Goal: Task Accomplishment & Management: Use online tool/utility

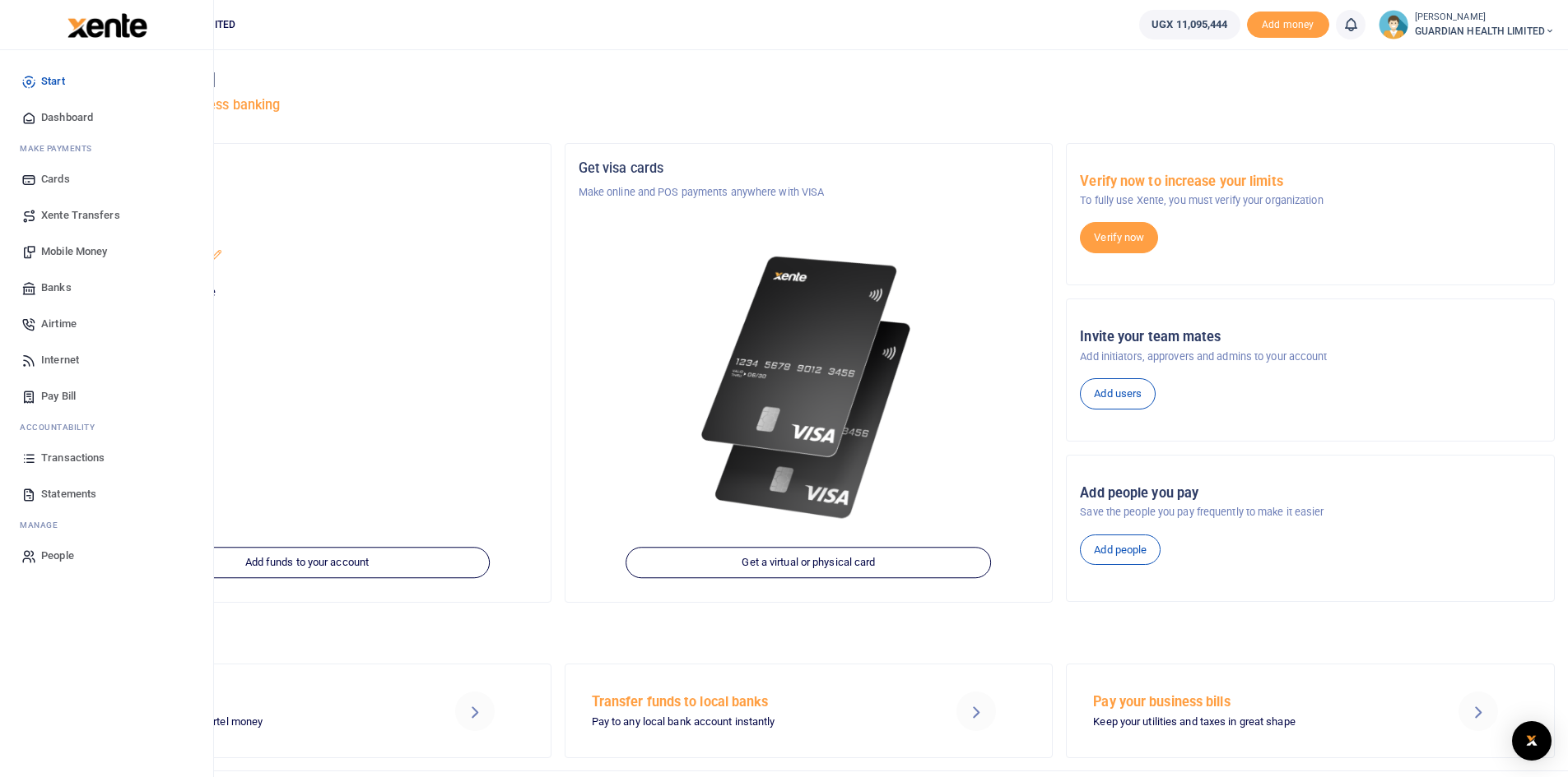
click at [59, 458] on span "Transactions" at bounding box center [72, 457] width 63 height 16
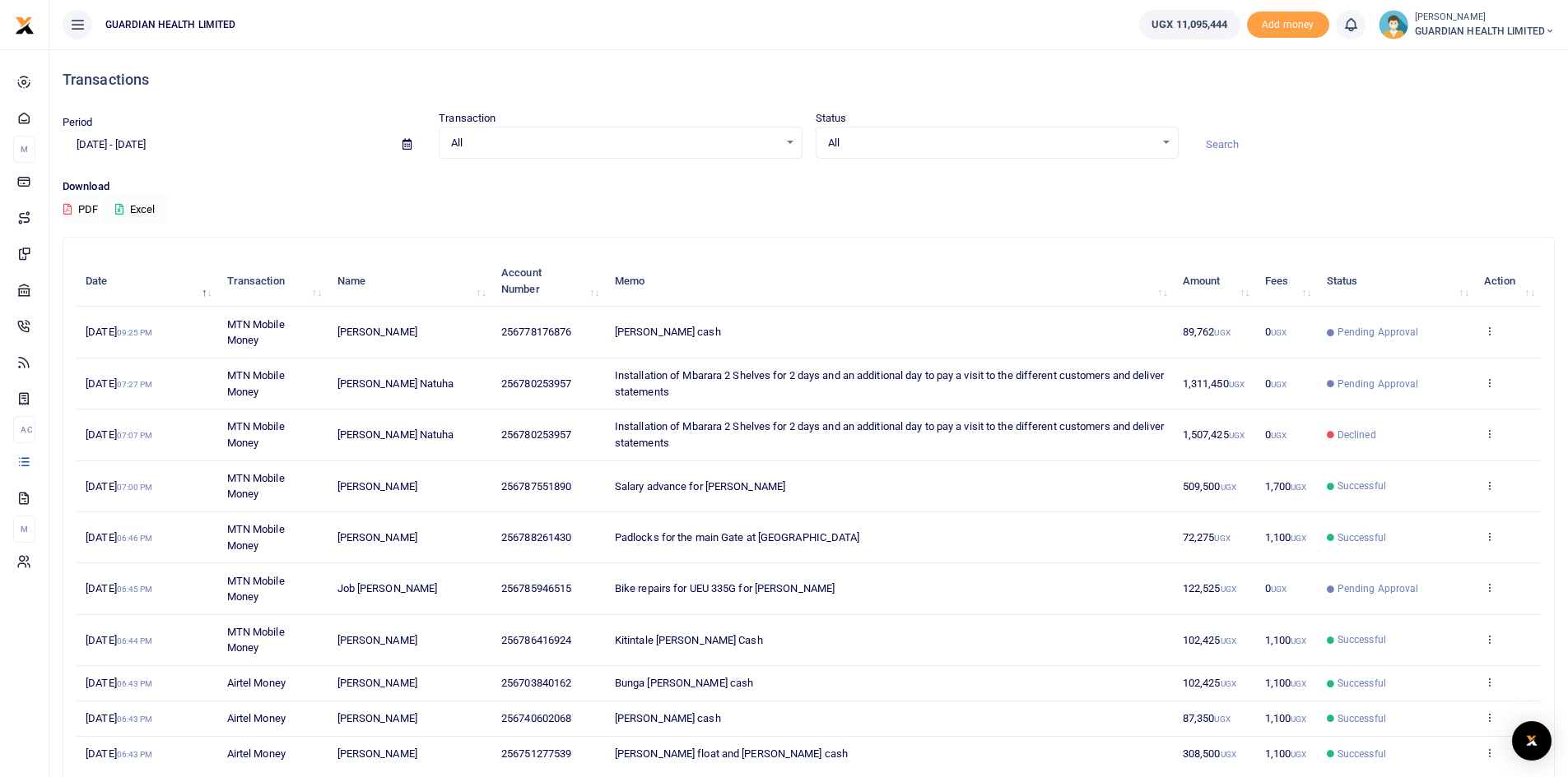
click at [407, 142] on icon at bounding box center [407, 144] width 9 height 10
click at [122, 279] on li "This Month" at bounding box center [120, 280] width 115 height 25
type input "[DATE] - [DATE]"
click at [139, 206] on button "Excel" at bounding box center [135, 210] width 68 height 28
